Goal: Task Accomplishment & Management: Manage account settings

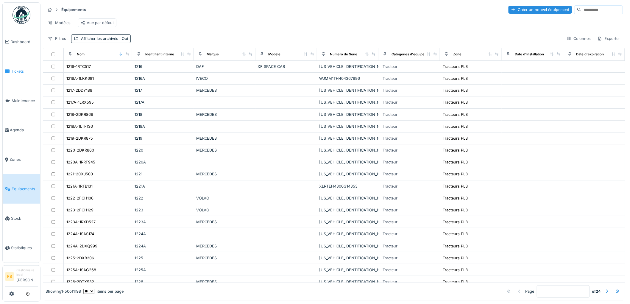
click at [17, 69] on span "Tickets" at bounding box center [24, 72] width 27 height 6
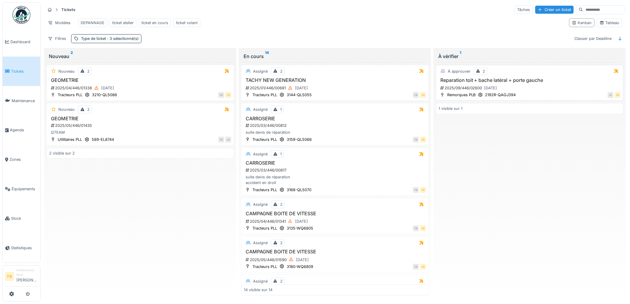
click at [536, 92] on div "2025/09/446/02600 15/09/2025" at bounding box center [530, 87] width 181 height 7
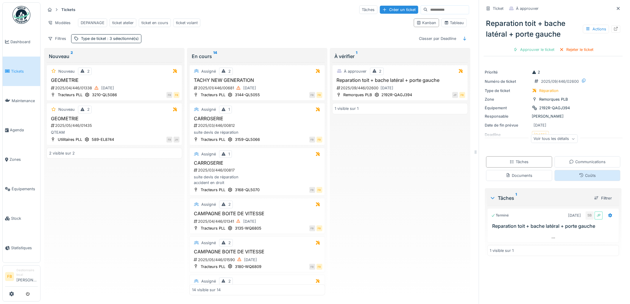
click at [580, 177] on div "Coûts" at bounding box center [587, 176] width 17 height 6
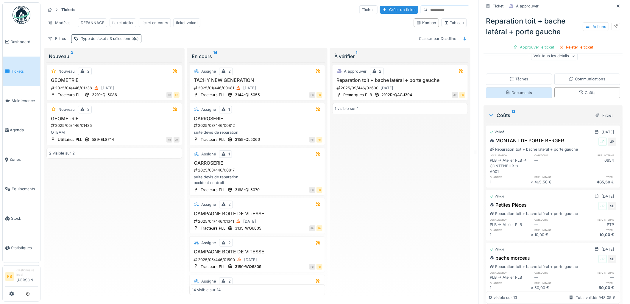
scroll to position [66, 0]
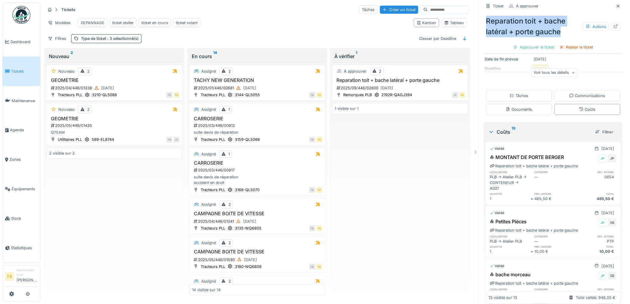
drag, startPoint x: 564, startPoint y: 27, endPoint x: 481, endPoint y: 13, distance: 84.3
click at [484, 13] on div "Reparation toit + bache latéral + porte gauche Actions" at bounding box center [553, 26] width 139 height 26
click at [22, 80] on link "Tickets" at bounding box center [22, 71] width 38 height 29
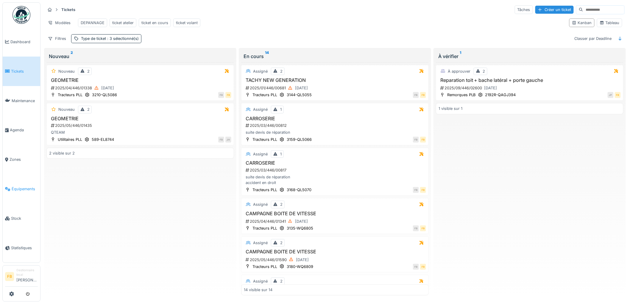
click at [15, 186] on span "Équipements" at bounding box center [25, 189] width 26 height 6
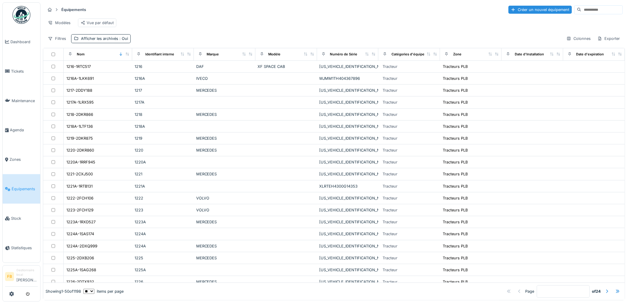
click at [582, 7] on input at bounding box center [602, 10] width 41 height 8
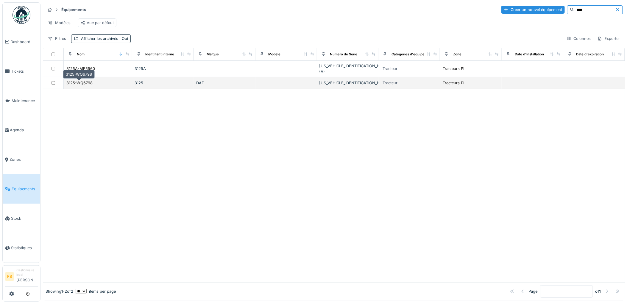
type input "****"
click at [84, 83] on div "3125-WQ6798" at bounding box center [79, 83] width 26 height 6
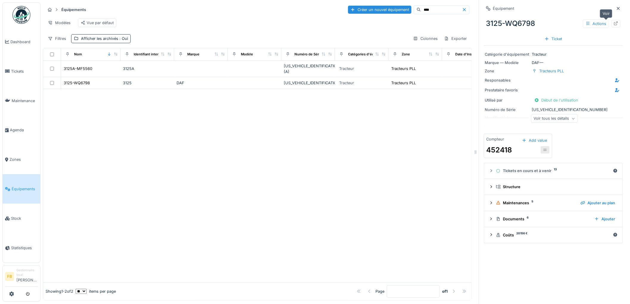
click at [615, 22] on icon at bounding box center [617, 23] width 4 height 4
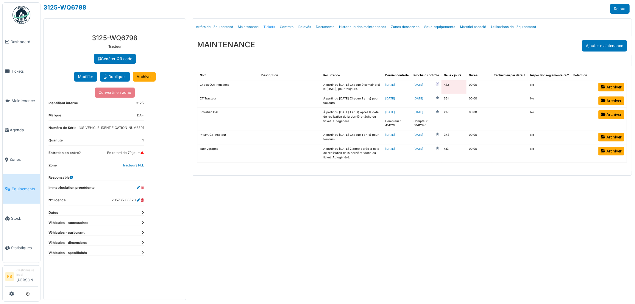
click at [267, 30] on link "Tickets" at bounding box center [269, 27] width 16 height 14
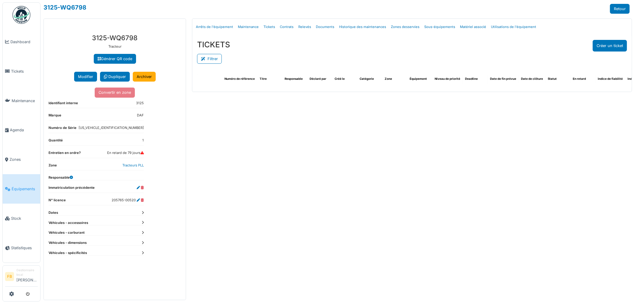
select select "***"
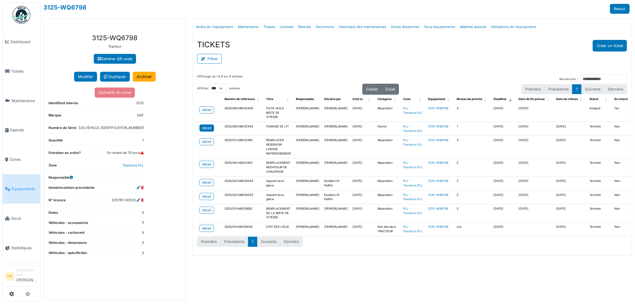
click at [204, 130] on div "detail" at bounding box center [206, 127] width 9 height 5
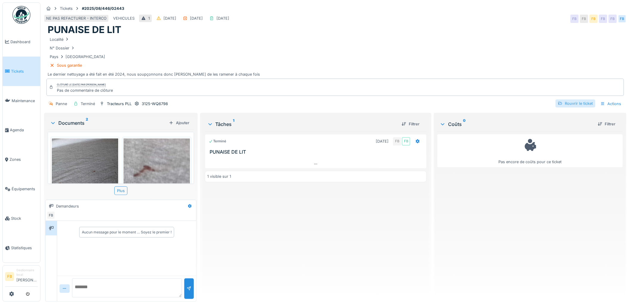
click at [564, 105] on div "Rouvrir le ticket" at bounding box center [576, 103] width 40 height 8
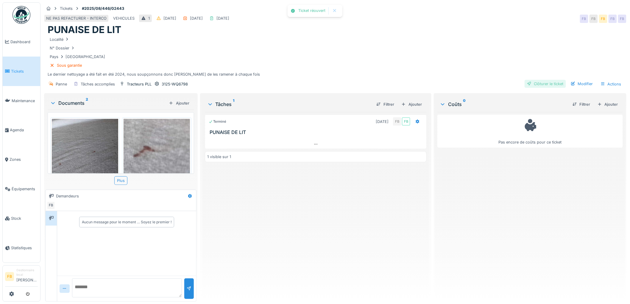
click at [544, 81] on div "Clôturer le ticket" at bounding box center [545, 84] width 41 height 8
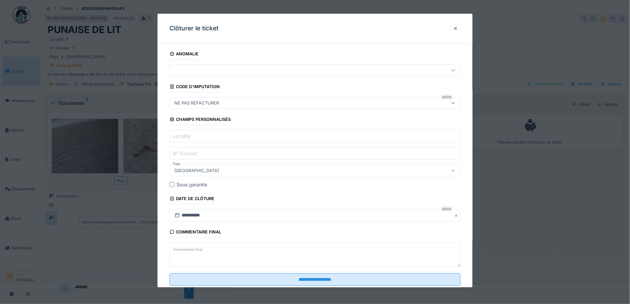
scroll to position [15, 0]
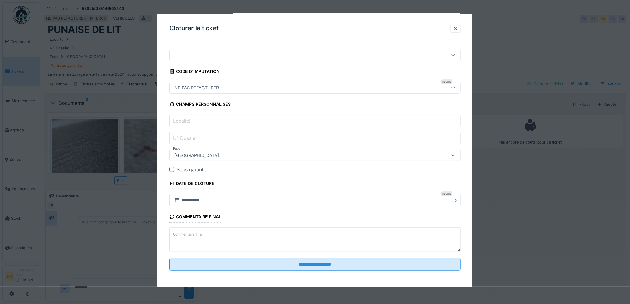
click at [204, 234] on textarea "Commentaire final" at bounding box center [315, 239] width 291 height 24
drag, startPoint x: 266, startPoint y: 237, endPoint x: 271, endPoint y: 243, distance: 8.7
click at [266, 237] on textarea "**********" at bounding box center [315, 239] width 291 height 24
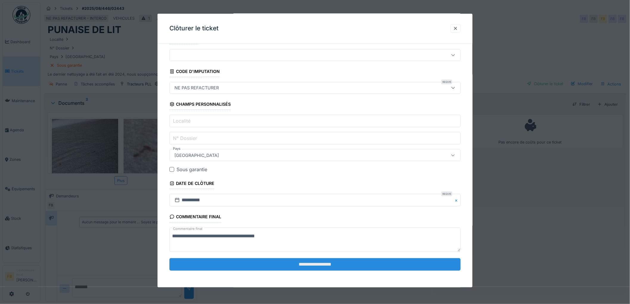
type textarea "**********"
click at [282, 260] on input "**********" at bounding box center [315, 264] width 291 height 13
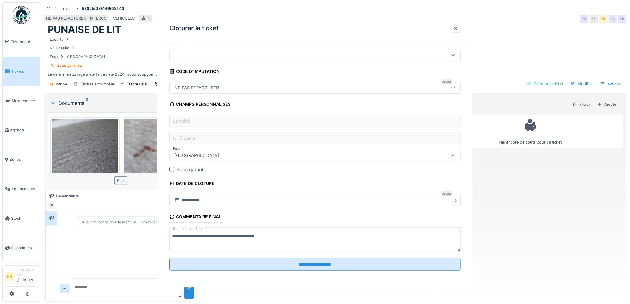
scroll to position [0, 0]
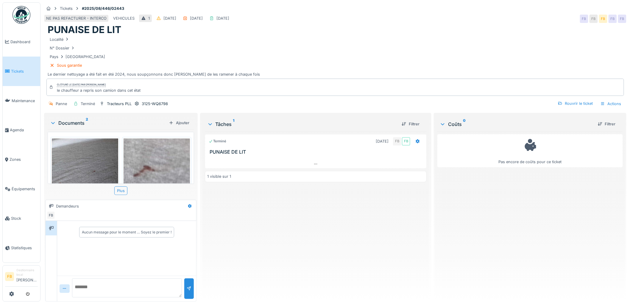
click at [16, 63] on link "Tickets" at bounding box center [22, 71] width 38 height 29
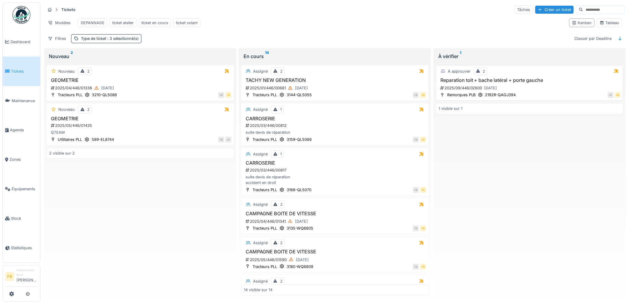
click at [542, 98] on div "JP FB" at bounding box center [571, 95] width 102 height 6
click at [523, 92] on div "2025/09/446/02600 [DATE]" at bounding box center [530, 87] width 181 height 7
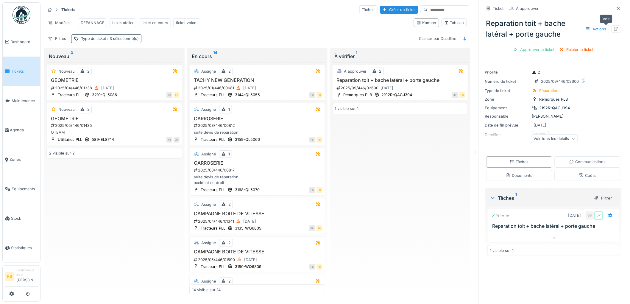
click at [614, 29] on icon at bounding box center [616, 29] width 5 height 4
click at [10, 69] on li "Tickets" at bounding box center [21, 72] width 33 height 6
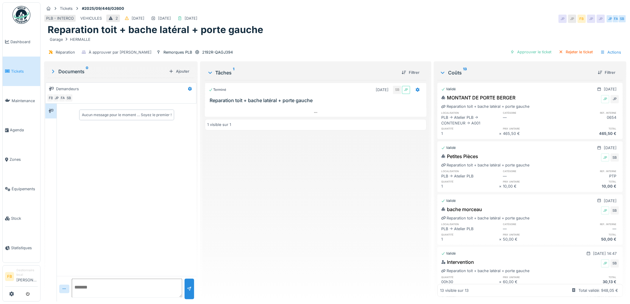
click at [19, 79] on link "Tickets" at bounding box center [22, 71] width 38 height 29
